Goal: Transaction & Acquisition: Purchase product/service

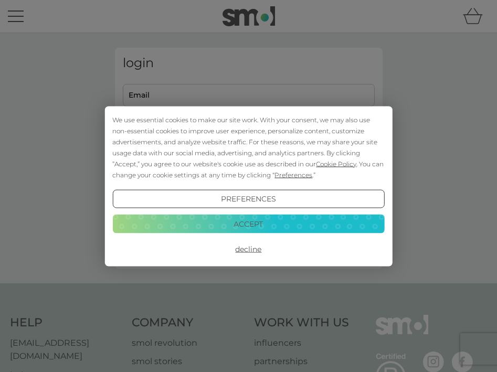
click at [259, 223] on button "Accept" at bounding box center [248, 224] width 272 height 19
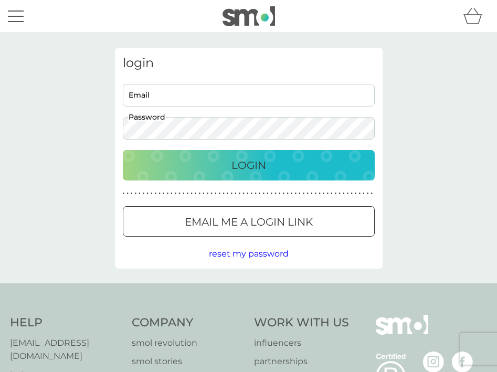
type input "carin.peller@gmail.com"
click at [169, 163] on div "Login" at bounding box center [248, 165] width 231 height 17
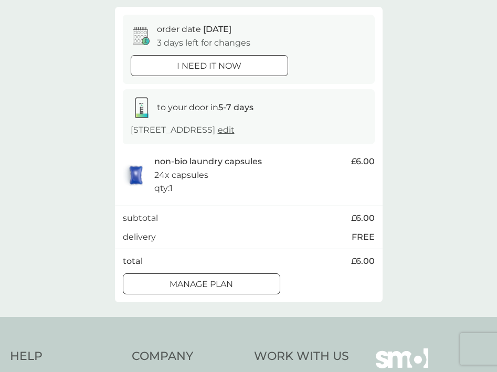
scroll to position [91, 0]
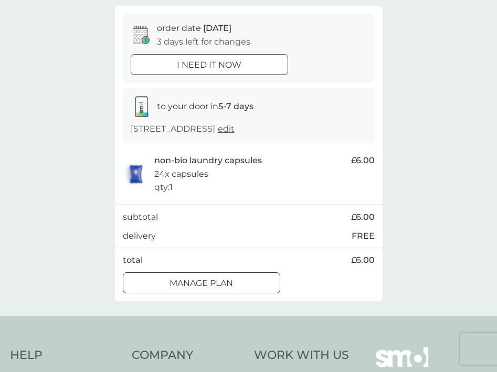
click at [201, 282] on div at bounding box center [202, 283] width 2 height 2
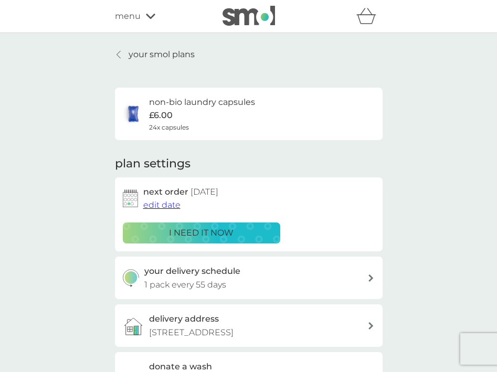
click at [159, 205] on span "edit date" at bounding box center [161, 205] width 37 height 10
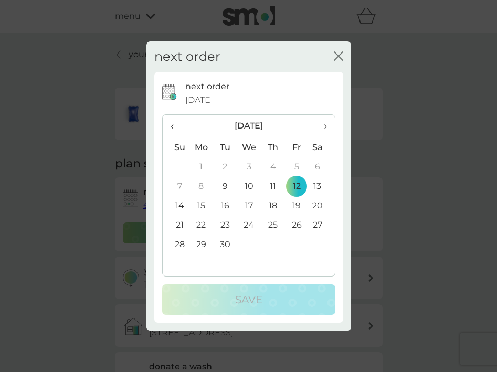
click at [326, 123] on span "›" at bounding box center [321, 126] width 11 height 22
click at [201, 204] on td "13" at bounding box center [202, 205] width 24 height 19
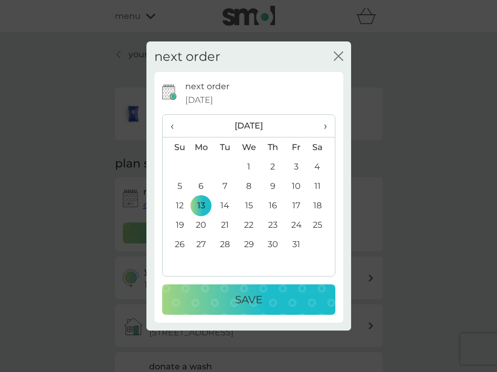
click at [237, 295] on p "Save" at bounding box center [248, 299] width 27 height 17
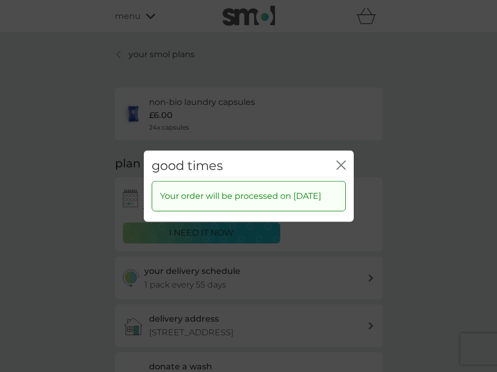
click at [339, 162] on icon "close" at bounding box center [339, 165] width 4 height 8
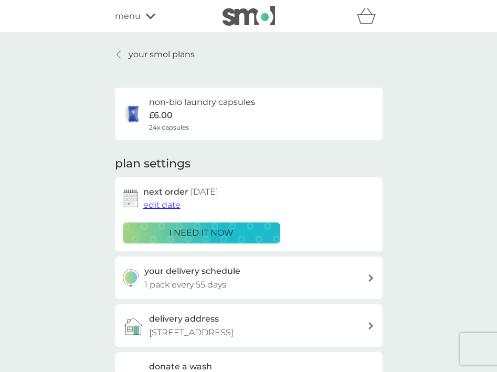
click at [133, 22] on span "menu" at bounding box center [128, 16] width 26 height 14
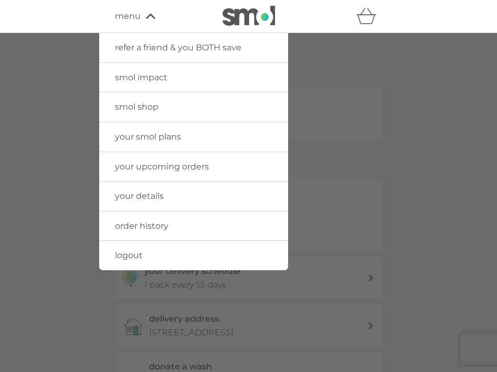
click at [145, 99] on link "smol shop" at bounding box center [193, 106] width 189 height 29
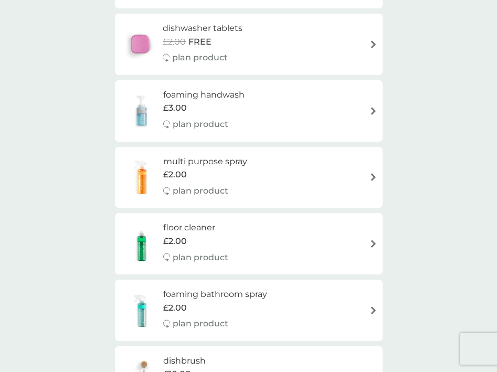
scroll to position [161, 0]
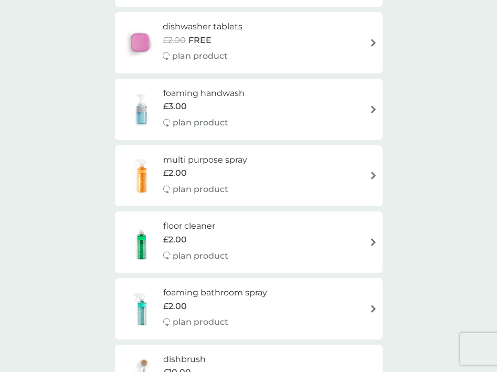
click at [158, 224] on img at bounding box center [141, 242] width 43 height 37
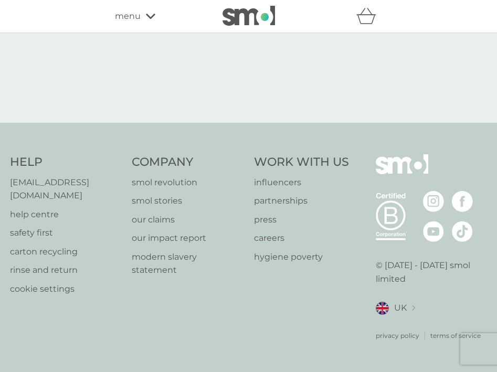
select select "84"
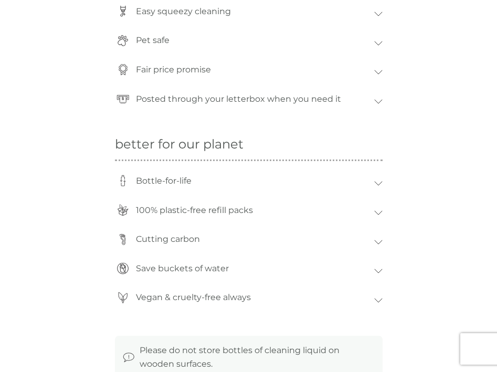
scroll to position [832, 0]
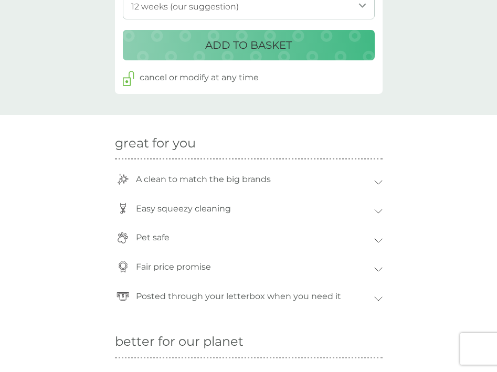
click at [165, 175] on p "A clean to match the big brands" at bounding box center [203, 180] width 145 height 24
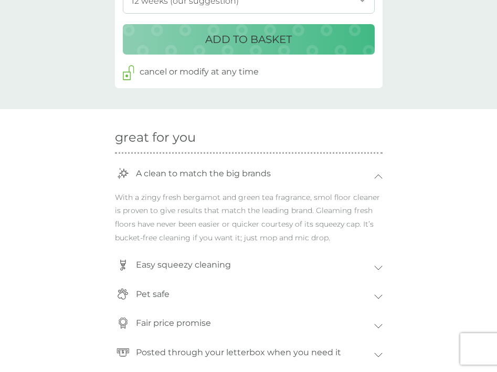
scroll to position [644, 1]
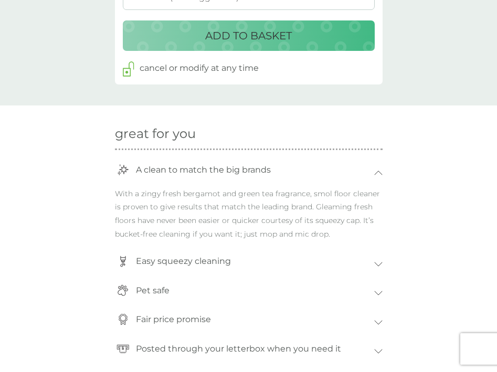
click at [166, 257] on p "Easy squeezy cleaning" at bounding box center [184, 261] width 106 height 24
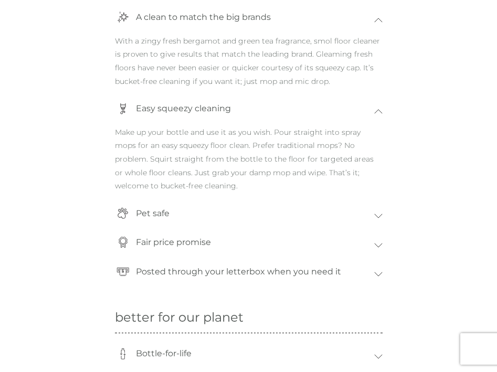
scroll to position [805, 0]
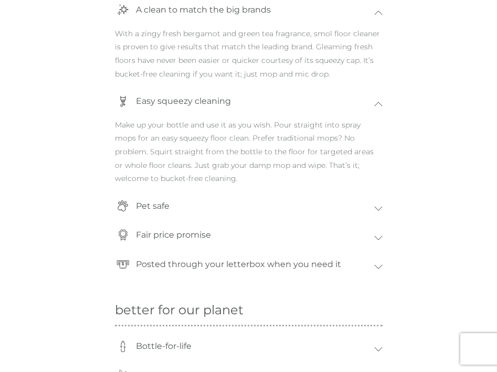
click at [152, 201] on p "Pet safe" at bounding box center [153, 206] width 44 height 24
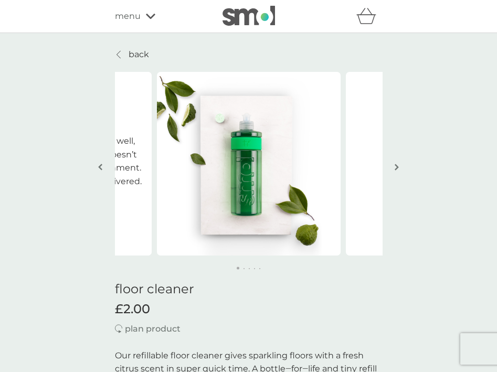
scroll to position [0, 0]
click at [395, 164] on img "button" at bounding box center [397, 167] width 4 height 8
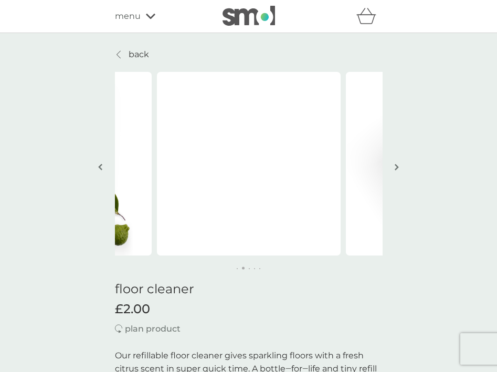
click at [395, 164] on img "button" at bounding box center [397, 167] width 4 height 8
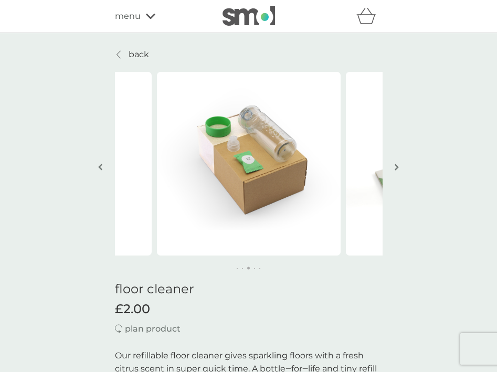
click at [395, 164] on img "button" at bounding box center [397, 167] width 4 height 8
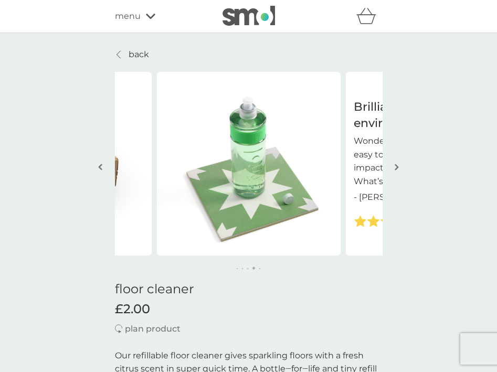
click at [395, 164] on img "button" at bounding box center [397, 167] width 4 height 8
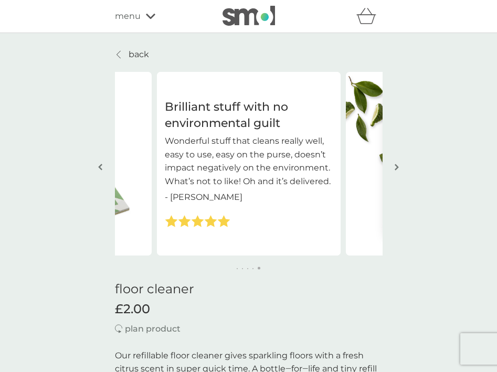
click at [395, 164] on img "button" at bounding box center [397, 167] width 4 height 8
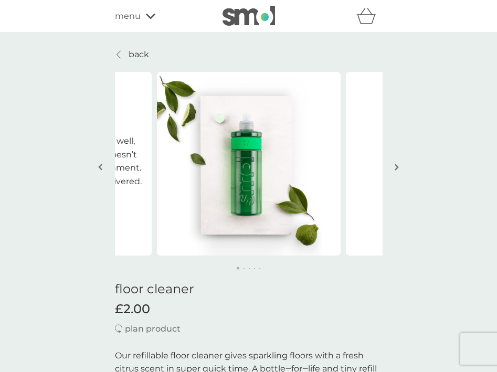
click at [395, 164] on img "button" at bounding box center [397, 167] width 4 height 8
